Goal: Task Accomplishment & Management: Manage account settings

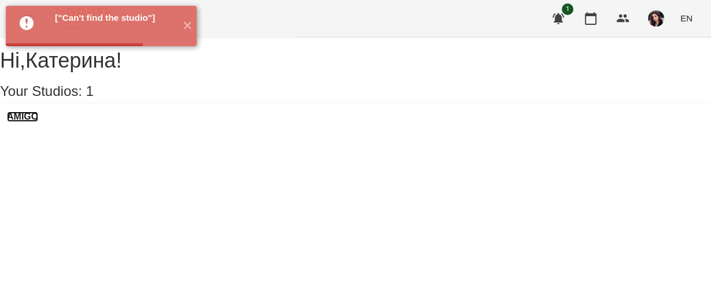
click at [38, 122] on h3 "AMIGO" at bounding box center [22, 117] width 31 height 10
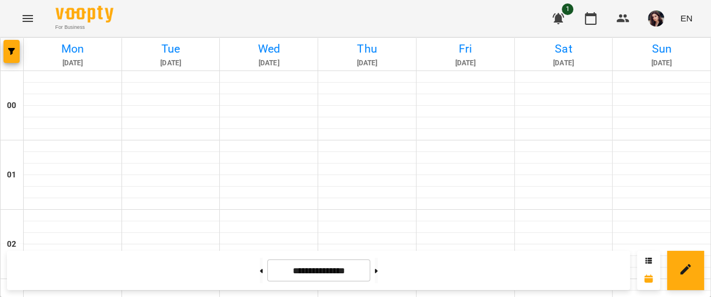
scroll to position [757, 0]
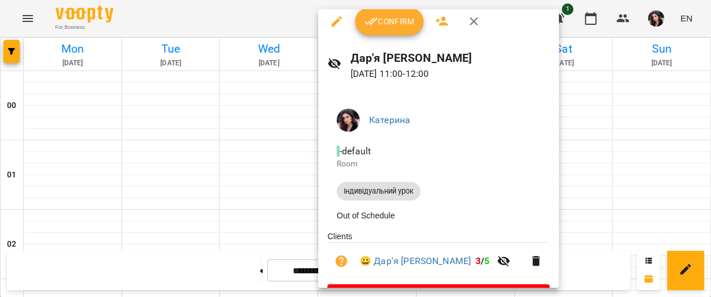
scroll to position [0, 0]
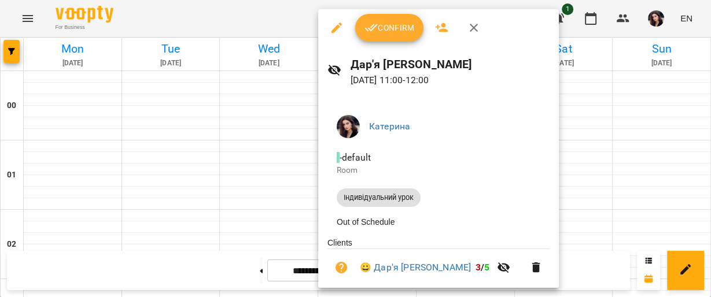
click at [607, 139] on div at bounding box center [355, 148] width 711 height 297
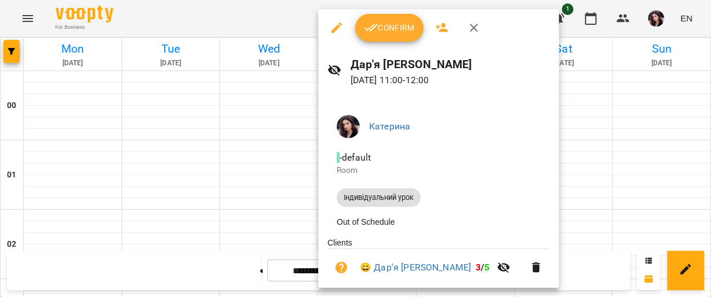
scroll to position [40, 0]
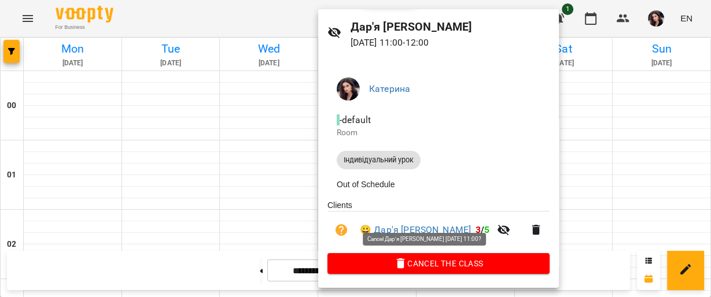
click at [454, 263] on span "Cancel the class" at bounding box center [439, 264] width 204 height 14
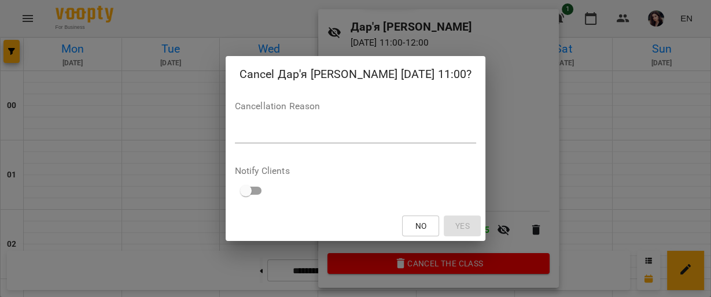
click at [353, 131] on textarea at bounding box center [356, 133] width 242 height 11
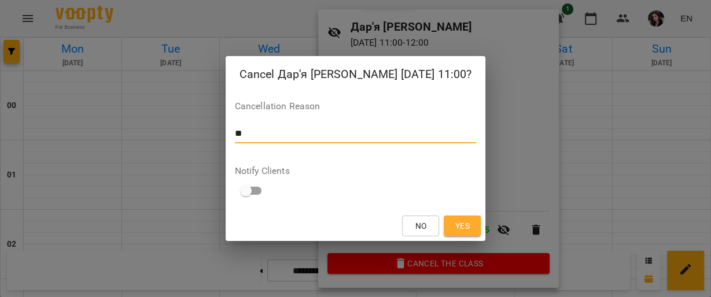
type textarea "*"
type textarea "**********"
click at [464, 228] on span "Yes" at bounding box center [462, 226] width 14 height 14
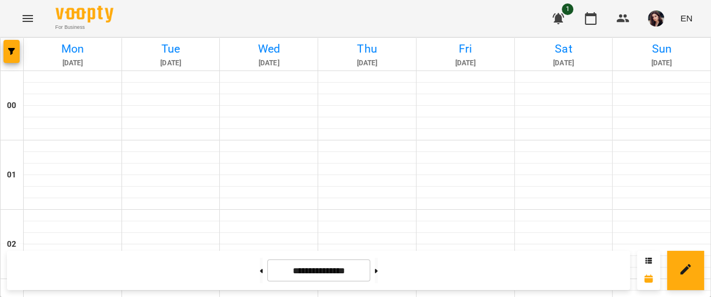
scroll to position [1255, 0]
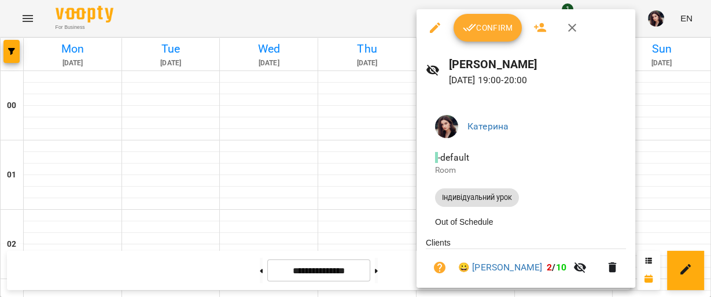
click at [497, 29] on span "Confirm" at bounding box center [488, 28] width 50 height 14
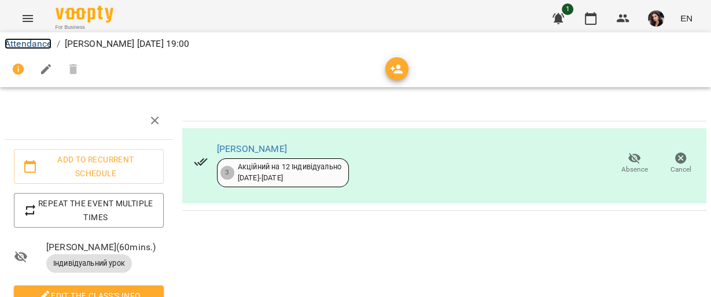
click at [46, 41] on link "Attendance" at bounding box center [28, 43] width 47 height 11
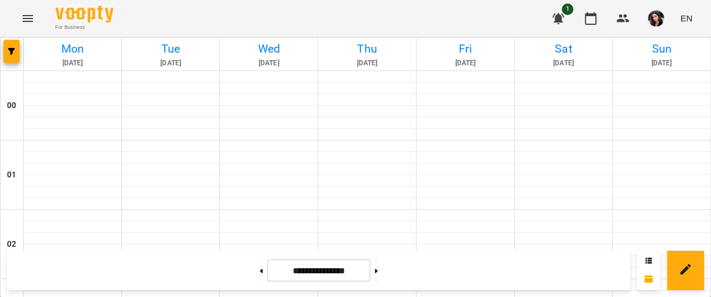
click at [653, 27] on button "button" at bounding box center [656, 18] width 30 height 30
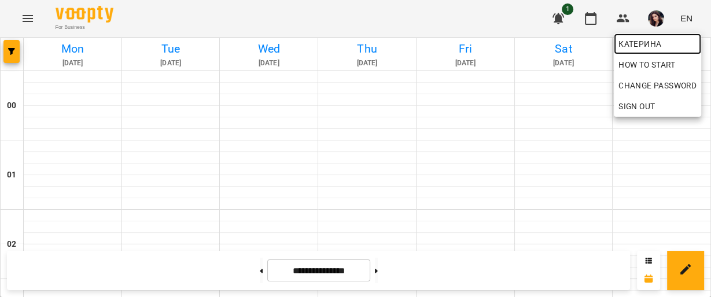
click at [649, 46] on span "Катерина" at bounding box center [657, 44] width 78 height 14
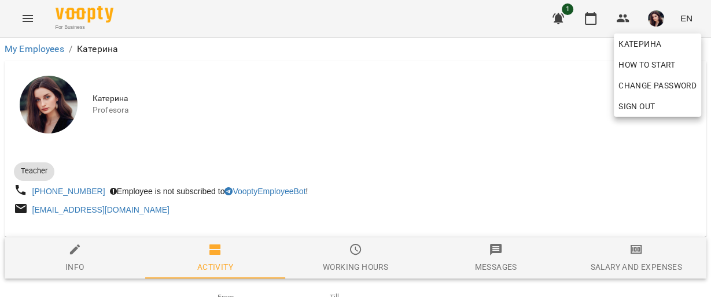
click at [531, 98] on div at bounding box center [355, 148] width 711 height 297
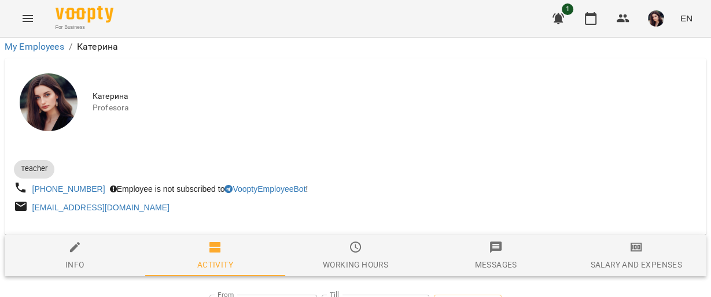
scroll to position [180, 0]
click at [28, 21] on icon "Menu" at bounding box center [28, 18] width 10 height 7
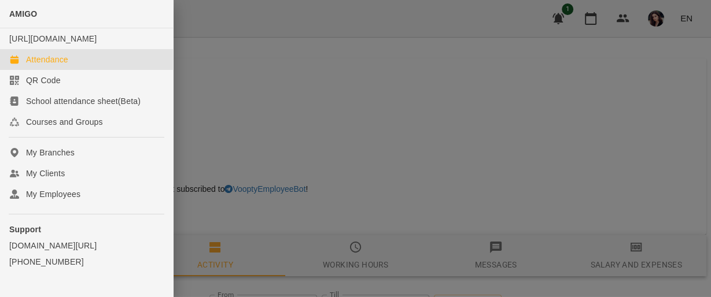
click at [43, 65] on div "Attendance" at bounding box center [47, 60] width 42 height 12
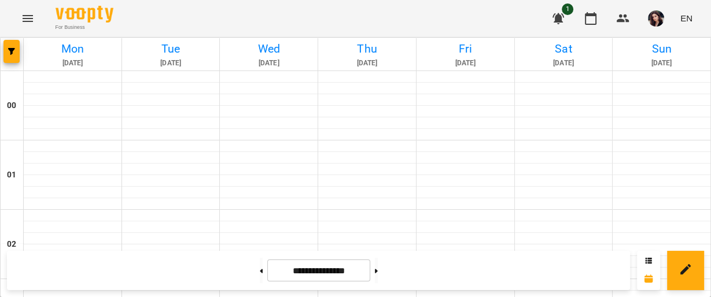
click at [710, 20] on div "For Business 1 EN" at bounding box center [355, 18] width 711 height 37
click at [378, 273] on button at bounding box center [376, 270] width 3 height 25
click at [378, 272] on icon at bounding box center [376, 271] width 3 height 4
type input "**********"
